Goal: Task Accomplishment & Management: Use online tool/utility

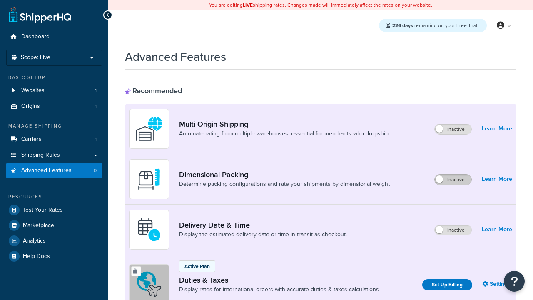
click at [453, 174] on label "Inactive" at bounding box center [452, 179] width 37 height 10
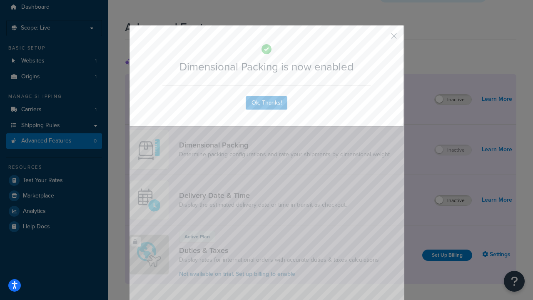
click at [381, 38] on button "button" at bounding box center [381, 39] width 2 height 2
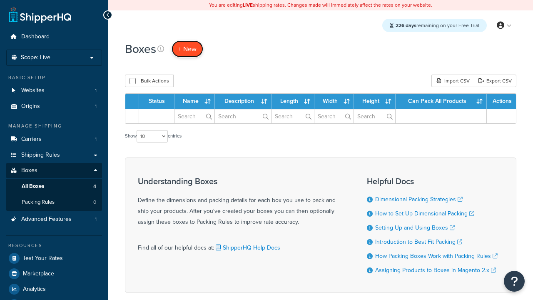
click at [187, 49] on span "+ New" at bounding box center [187, 49] width 18 height 10
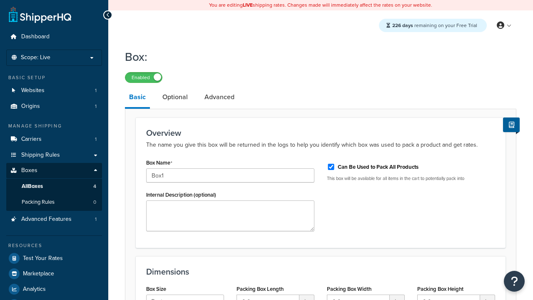
select select "usps_small"
type input "8.5"
type input "5"
type input "1.5"
type input "Box1"
